Goal: Information Seeking & Learning: Learn about a topic

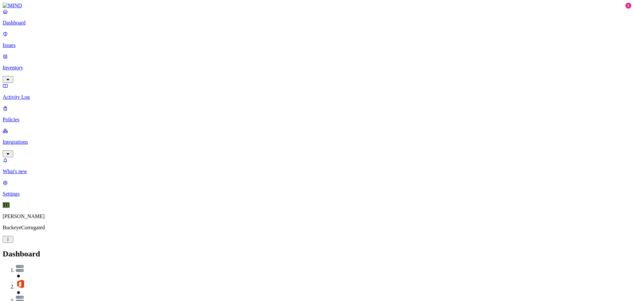
click at [25, 43] on p "Issues" at bounding box center [317, 45] width 629 height 6
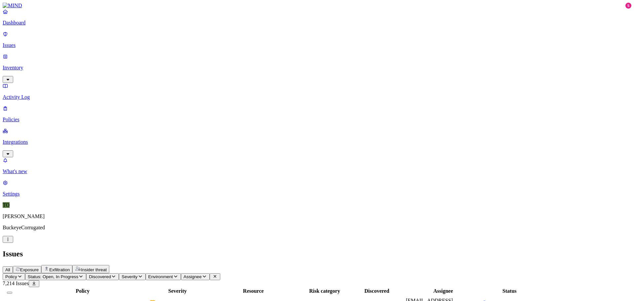
click at [70, 267] on span "Exfiltration" at bounding box center [59, 269] width 20 height 5
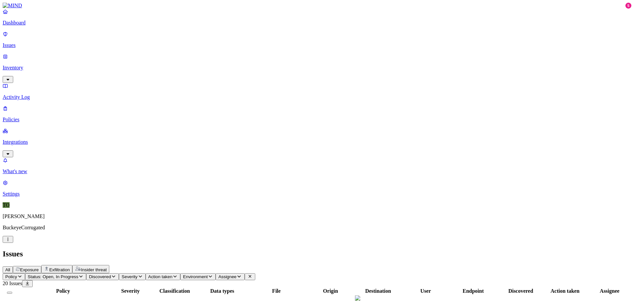
click at [39, 267] on span "Exposure" at bounding box center [29, 269] width 18 height 5
click at [107, 267] on span "Insider threat" at bounding box center [94, 269] width 26 height 5
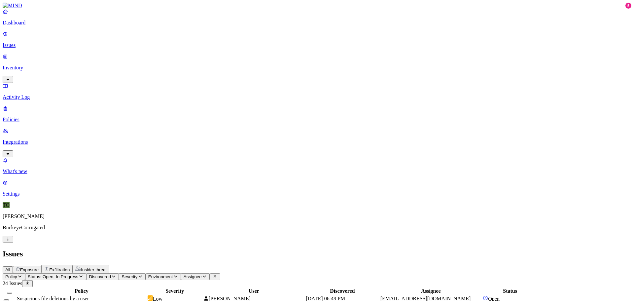
click at [29, 117] on p "Policies" at bounding box center [317, 120] width 629 height 6
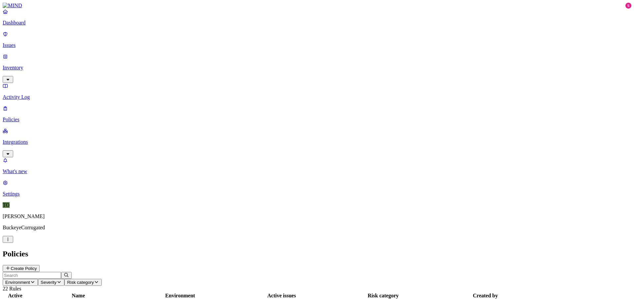
click at [28, 94] on p "Activity Log" at bounding box center [317, 97] width 629 height 6
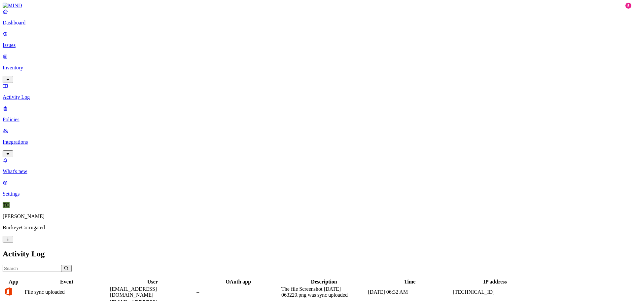
click at [29, 65] on p "Inventory" at bounding box center [317, 68] width 629 height 6
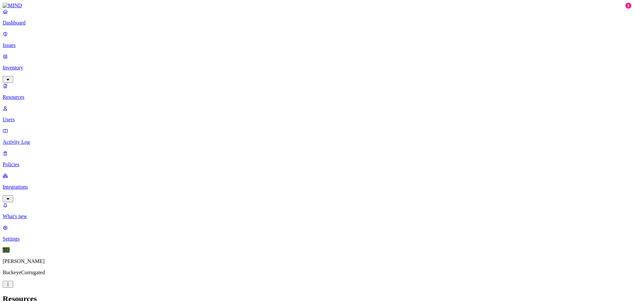
click at [31, 94] on p "Resources" at bounding box center [317, 97] width 629 height 6
click at [626, 9] on div "5" at bounding box center [629, 6] width 6 height 6
click at [19, 26] on p "Dashboard" at bounding box center [317, 23] width 629 height 6
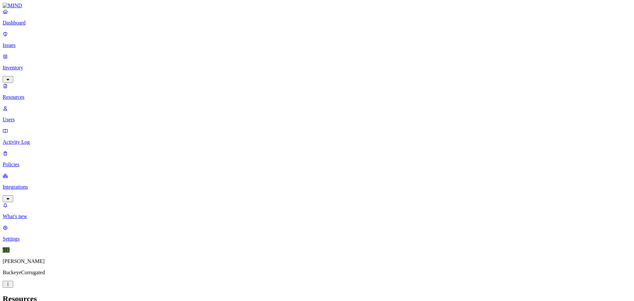
click at [31, 26] on p "Dashboard" at bounding box center [317, 23] width 629 height 6
